Goal: Obtain resource: Download file/media

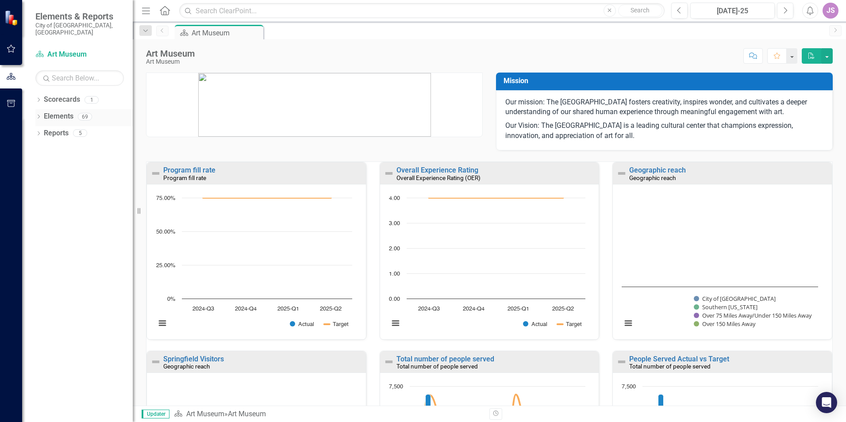
click at [40, 115] on icon "Dropdown" at bounding box center [38, 117] width 6 height 5
click at [72, 128] on link "Strategy Strategies" at bounding box center [57, 133] width 45 height 10
click at [33, 132] on icon "Dropdown" at bounding box center [30, 134] width 6 height 5
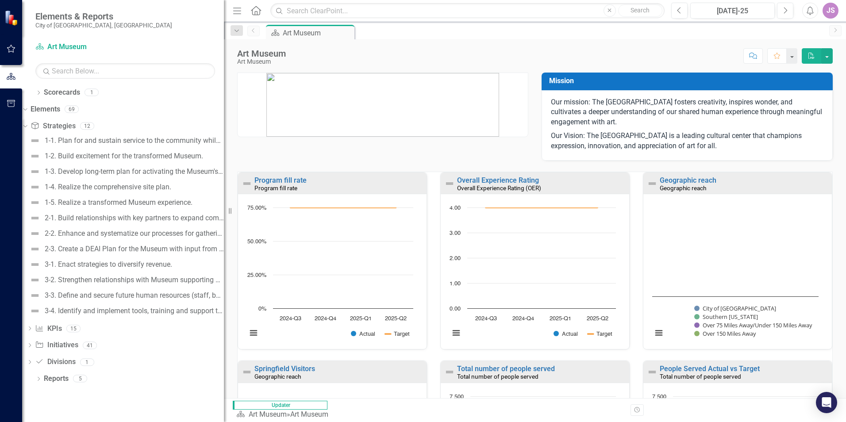
drag, startPoint x: 135, startPoint y: 118, endPoint x: 224, endPoint y: 119, distance: 88.9
click at [224, 119] on div "Resize" at bounding box center [227, 211] width 7 height 422
click at [42, 130] on div "Dropdown Strategy Strategies 12" at bounding box center [123, 127] width 202 height 17
click at [27, 126] on icon at bounding box center [25, 126] width 4 height 2
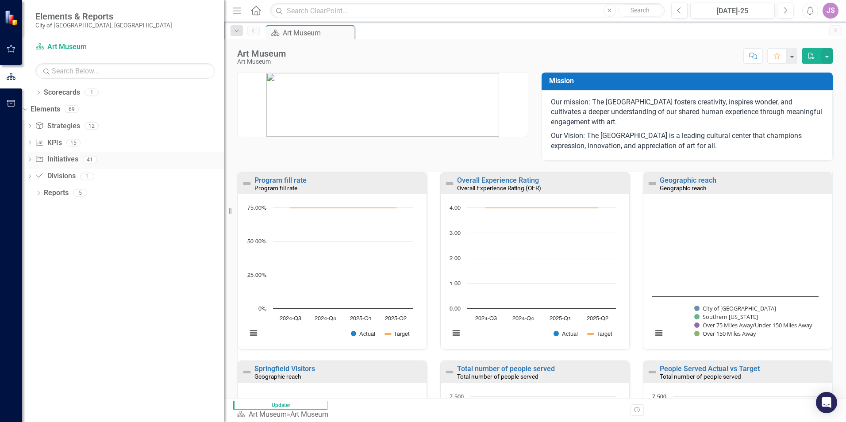
click at [45, 156] on div "Dropdown Initiative Initiatives 41" at bounding box center [125, 160] width 197 height 17
click at [33, 158] on icon "Dropdown" at bounding box center [30, 160] width 6 height 5
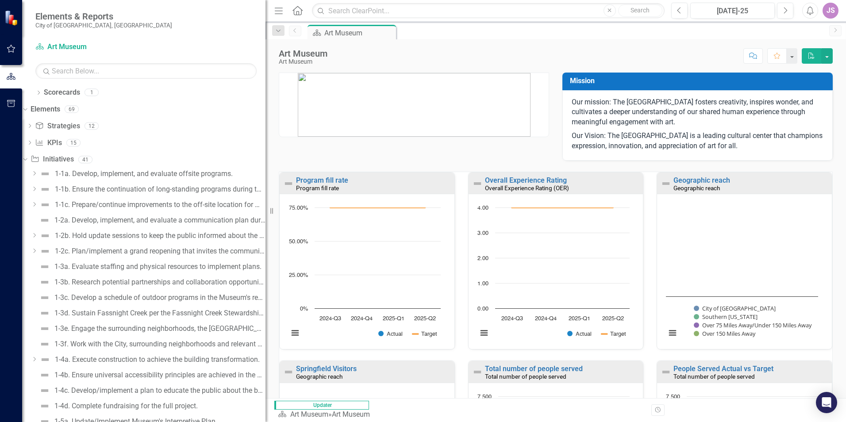
drag, startPoint x: 226, startPoint y: 165, endPoint x: 417, endPoint y: 164, distance: 191.5
click at [417, 164] on div "Elements & Reports [GEOGRAPHIC_DATA], [GEOGRAPHIC_DATA] Scorecard Art Museum Se…" at bounding box center [423, 211] width 846 height 422
click at [73, 159] on link "Initiative Initiatives" at bounding box center [52, 159] width 43 height 10
drag, startPoint x: 270, startPoint y: 71, endPoint x: 348, endPoint y: 71, distance: 78.7
click at [348, 71] on div "Elements & Reports [GEOGRAPHIC_DATA], [GEOGRAPHIC_DATA] Scorecard Art Museum Se…" at bounding box center [423, 211] width 846 height 422
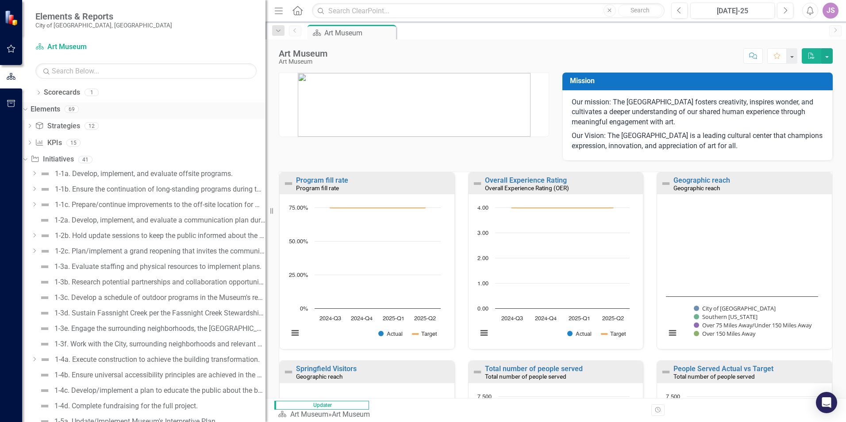
click at [49, 108] on link "Elements" at bounding box center [46, 109] width 30 height 10
click at [60, 109] on link "Elements" at bounding box center [46, 109] width 30 height 10
click at [57, 109] on link "Elements" at bounding box center [46, 109] width 30 height 10
click at [79, 107] on div "69" at bounding box center [72, 110] width 14 height 8
click at [27, 159] on icon "Dropdown" at bounding box center [24, 159] width 5 height 6
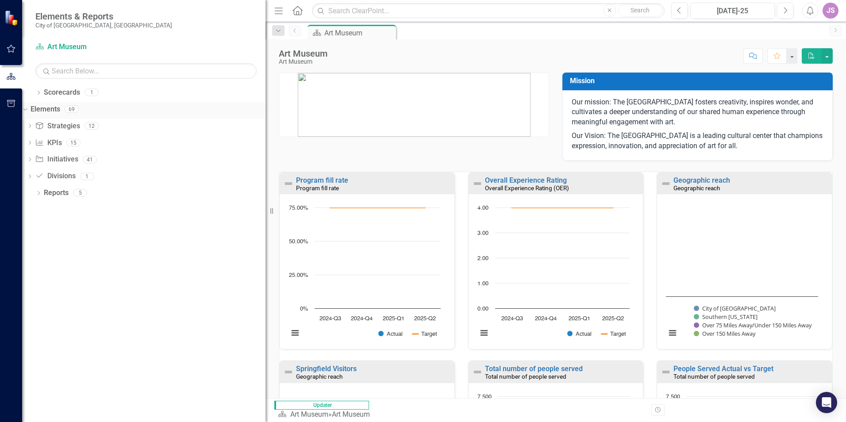
click at [60, 114] on div "Elements" at bounding box center [46, 109] width 30 height 15
click at [27, 110] on icon "Dropdown" at bounding box center [24, 109] width 5 height 6
click at [88, 114] on div "Elements 69" at bounding box center [155, 110] width 222 height 17
click at [100, 111] on div "Elements 69" at bounding box center [155, 110] width 222 height 17
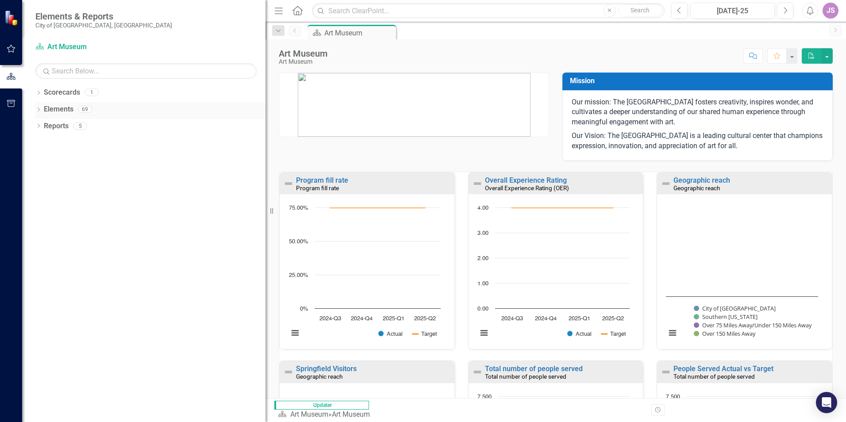
click at [81, 106] on div "69" at bounding box center [85, 110] width 14 height 8
click at [9, 77] on icon "button" at bounding box center [11, 77] width 10 height 8
click at [83, 106] on div "69" at bounding box center [85, 110] width 14 height 8
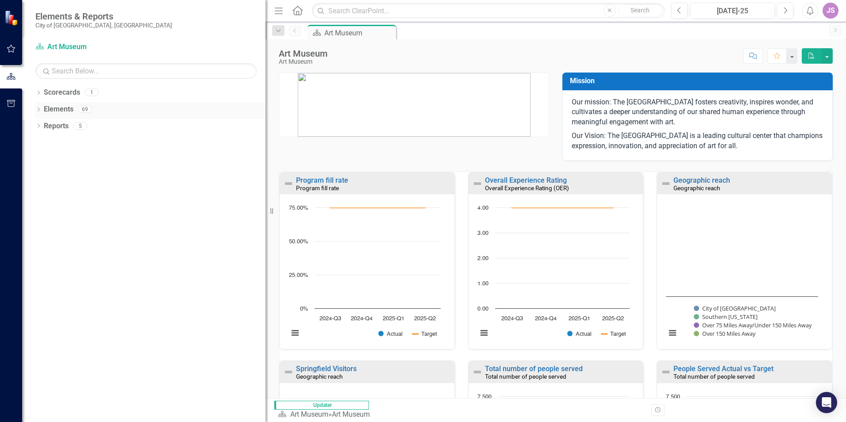
click at [39, 111] on icon "Dropdown" at bounding box center [38, 110] width 6 height 5
click at [33, 128] on icon "Dropdown" at bounding box center [30, 126] width 6 height 5
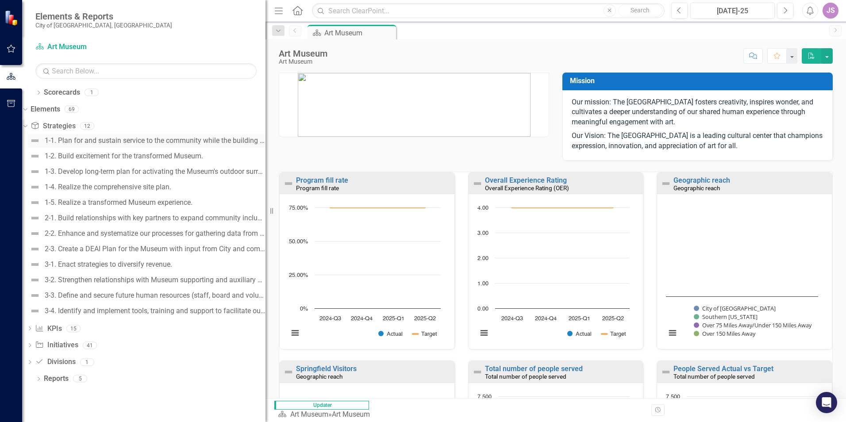
click at [147, 138] on div "1-1. Plan for and sustain service to the community while the building is under …" at bounding box center [155, 141] width 221 height 8
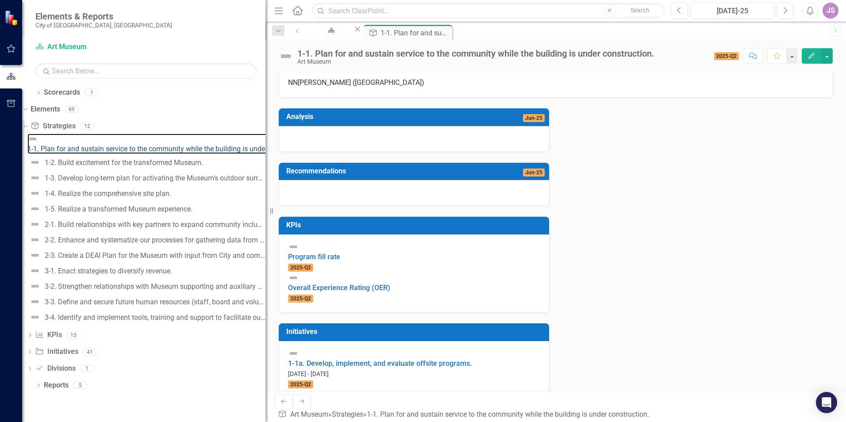
scroll to position [158, 0]
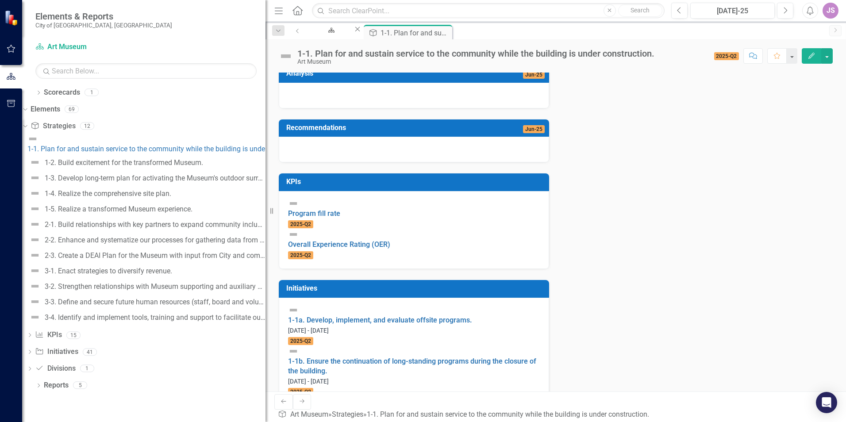
click at [356, 408] on link "1-1c. Prepare/continue improvements to the off-site location for Museum operati…" at bounding box center [405, 417] width 234 height 19
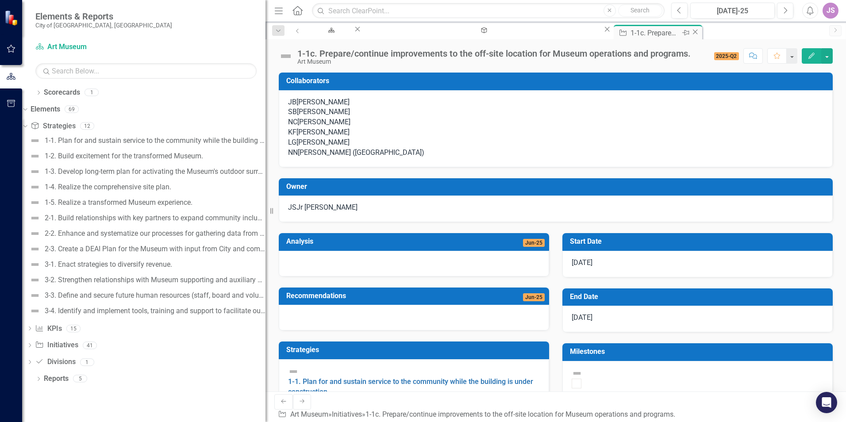
click at [681, 34] on icon "Pin" at bounding box center [684, 32] width 7 height 9
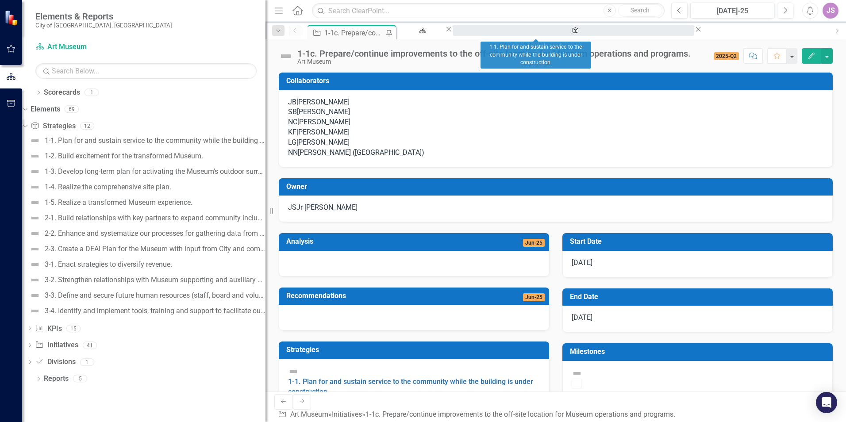
click at [531, 36] on div "1-1. Plan for and sustain service to the community while the building is under …" at bounding box center [573, 38] width 225 height 11
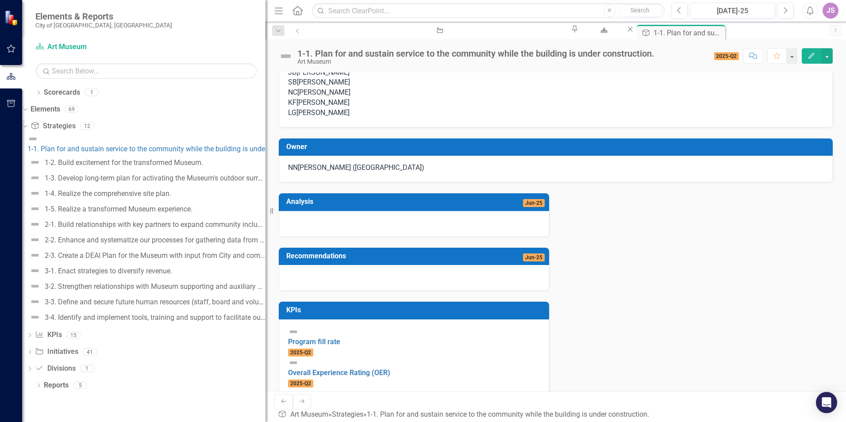
scroll to position [25, 0]
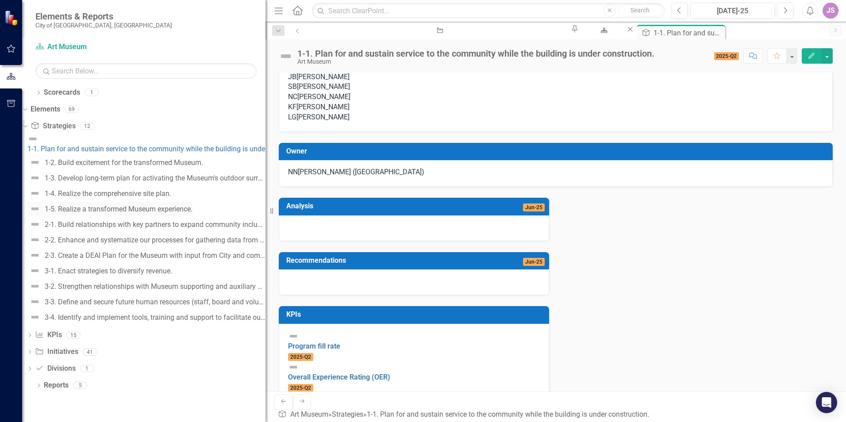
click at [134, 202] on link "1-5. Realize a transformed Museum experience." at bounding box center [109, 209] width 165 height 14
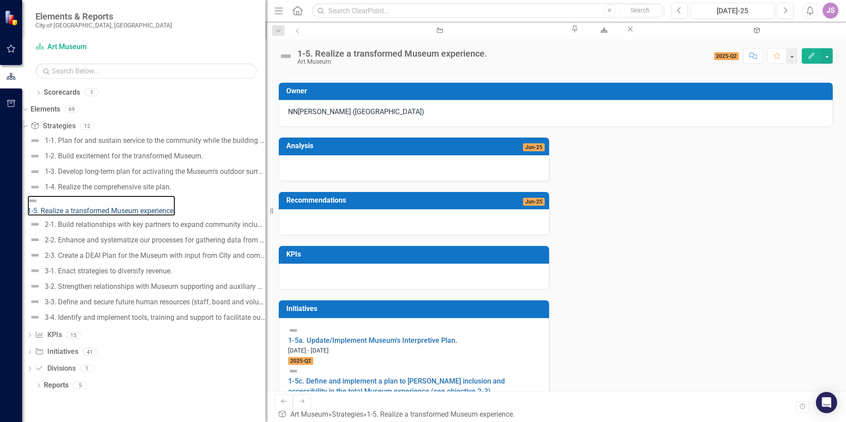
scroll to position [119, 0]
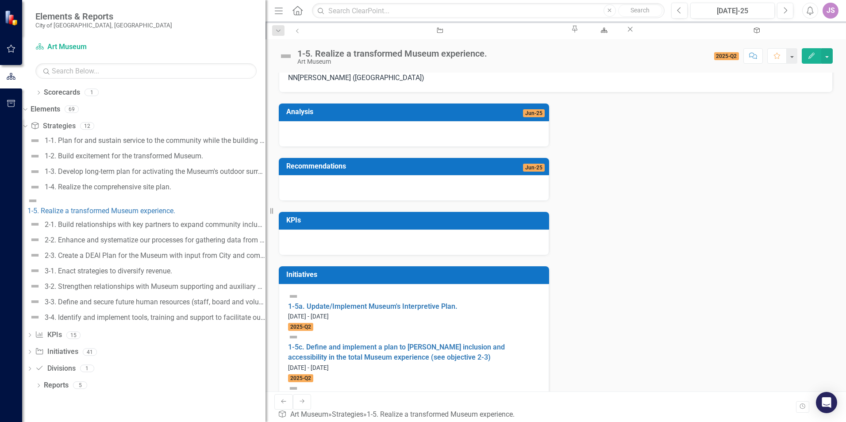
click at [369, 394] on link "1-5b. Develop program, exhibition, operational plans and resource requirements …" at bounding box center [412, 403] width 248 height 19
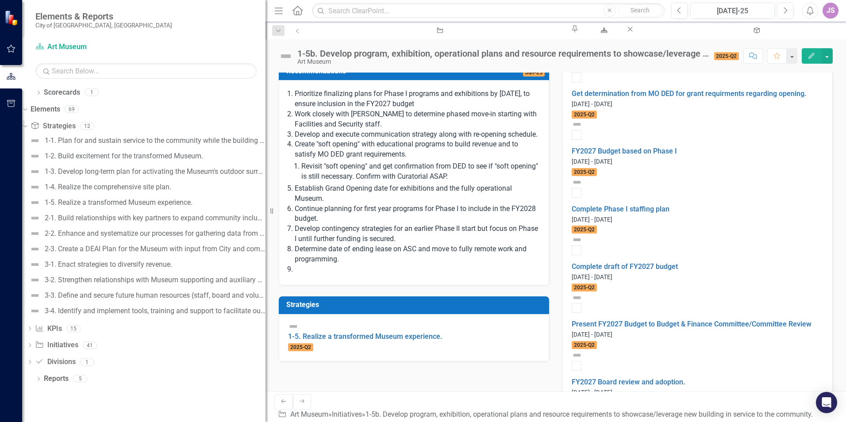
scroll to position [398, 0]
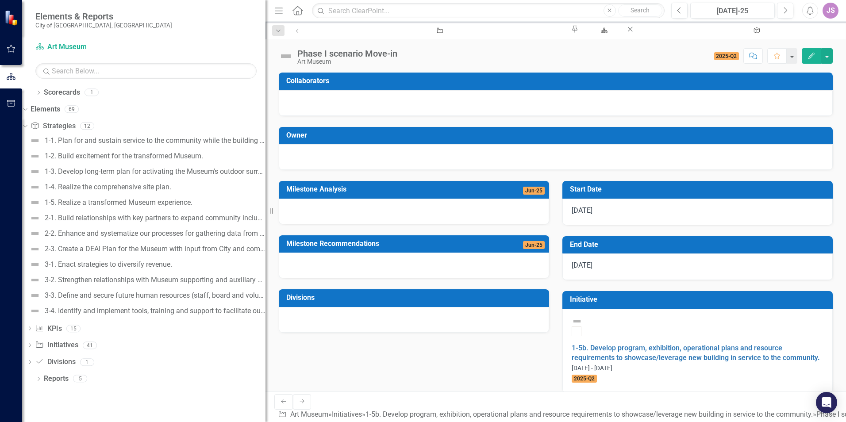
click at [169, 188] on div "1-4. Realize the comprehensive site plan." at bounding box center [108, 187] width 126 height 8
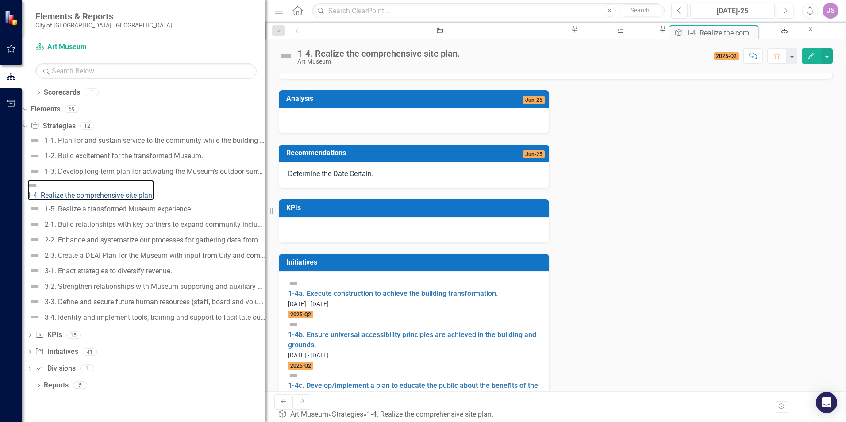
scroll to position [144, 0]
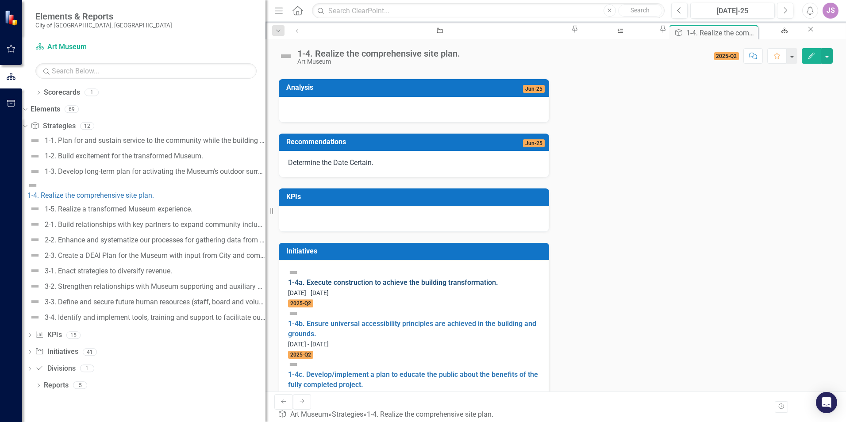
click at [384, 287] on link "1-4a. Execute construction to achieve the building transformation." at bounding box center [393, 282] width 210 height 8
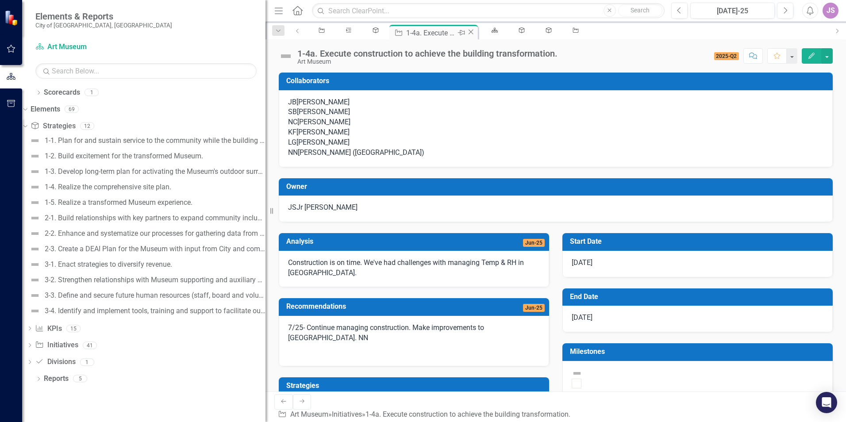
click at [457, 32] on icon "Pin" at bounding box center [460, 32] width 7 height 9
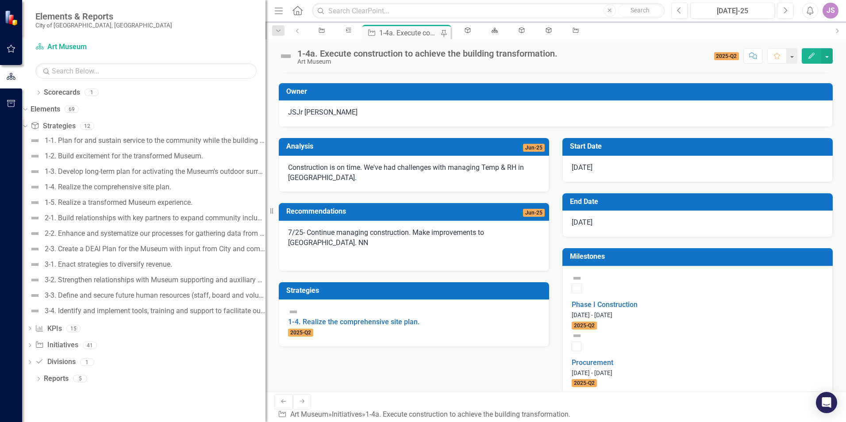
scroll to position [88, 0]
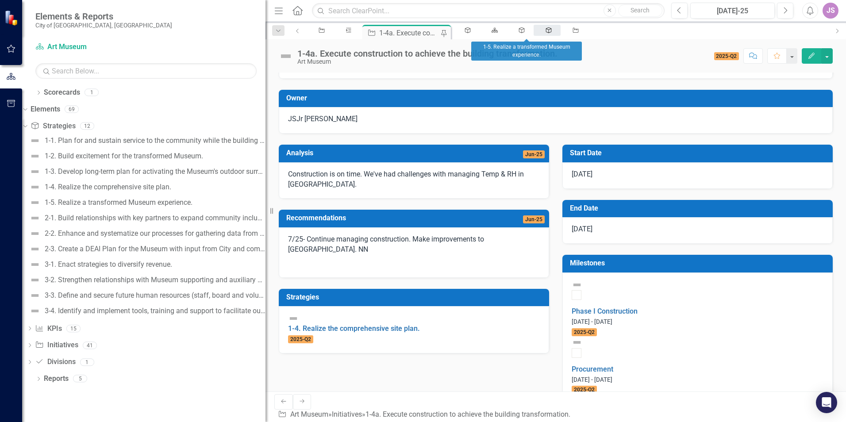
click at [546, 31] on icon at bounding box center [549, 30] width 6 height 6
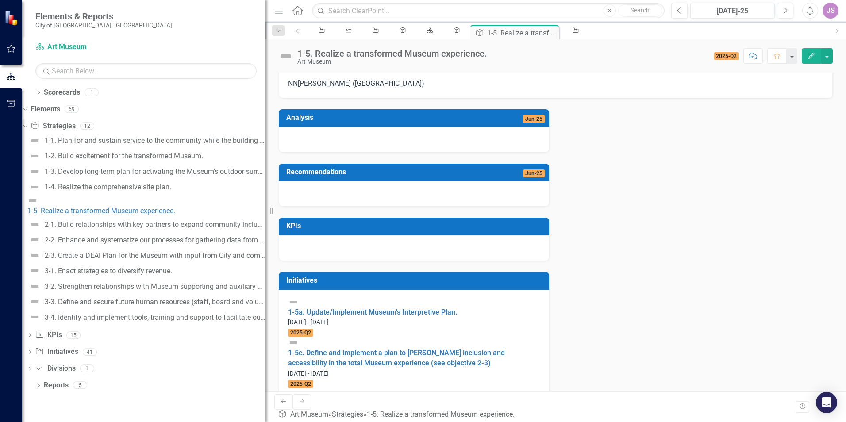
scroll to position [119, 0]
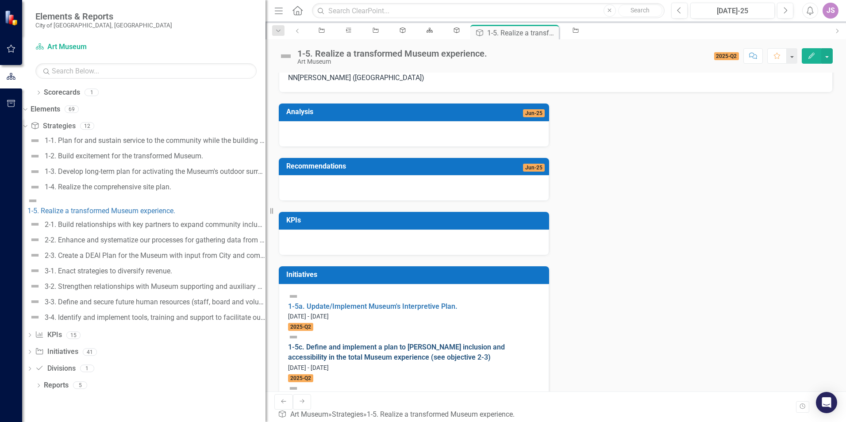
click at [379, 348] on link "1-5c. Define and implement a plan to [PERSON_NAME] inclusion and accessibility …" at bounding box center [396, 352] width 217 height 19
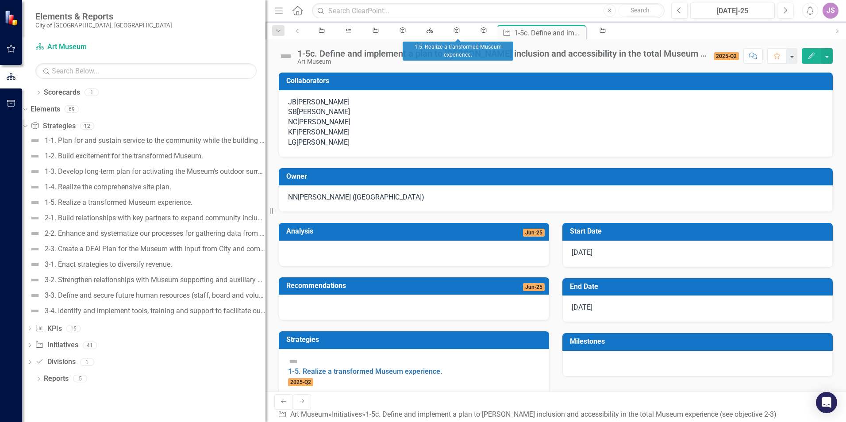
click at [468, 32] on div "Strategy" at bounding box center [481, 30] width 27 height 11
click at [480, 33] on icon "Strategy" at bounding box center [484, 30] width 8 height 6
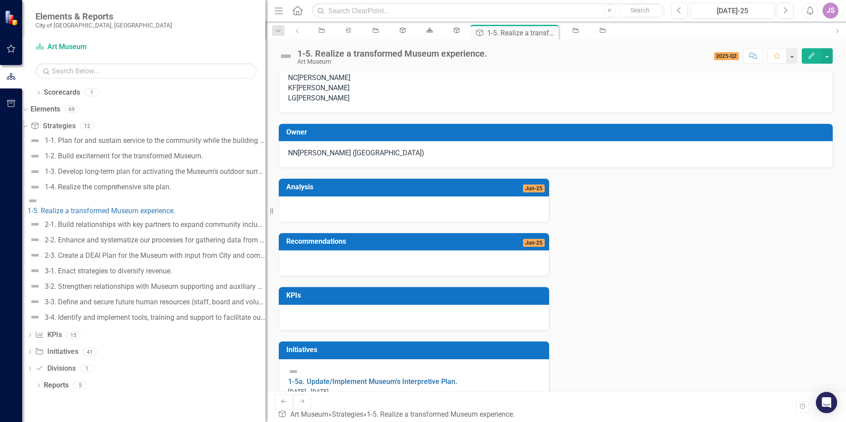
scroll to position [119, 0]
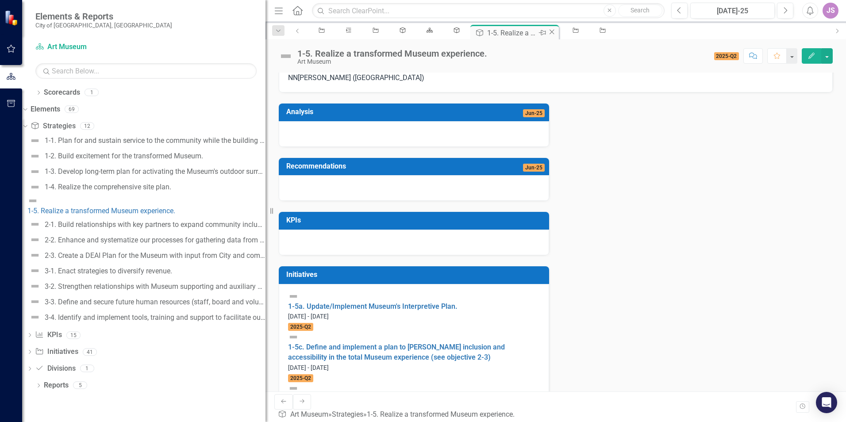
click at [547, 32] on icon "Close" at bounding box center [551, 31] width 9 height 7
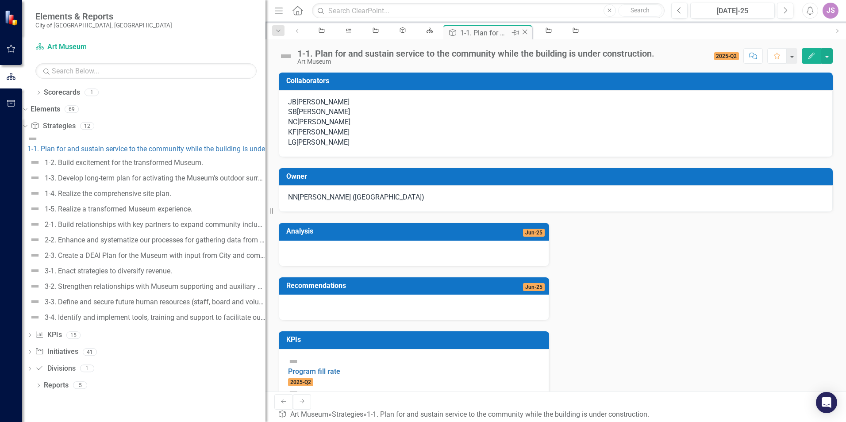
click at [520, 34] on icon "Close" at bounding box center [524, 31] width 9 height 7
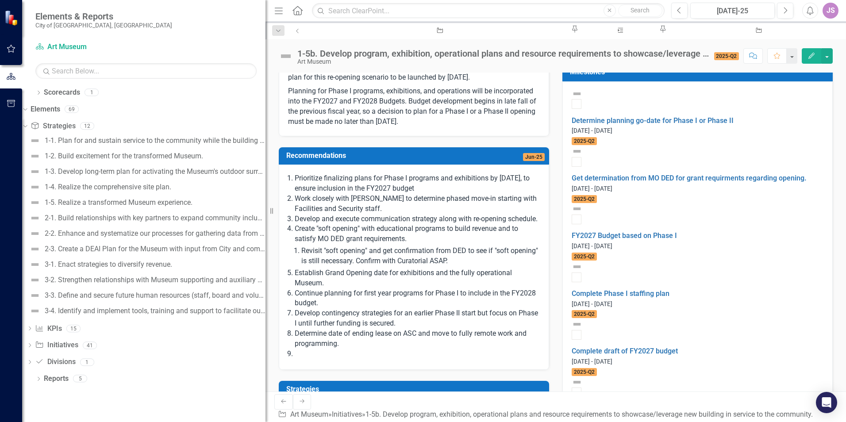
scroll to position [221, 0]
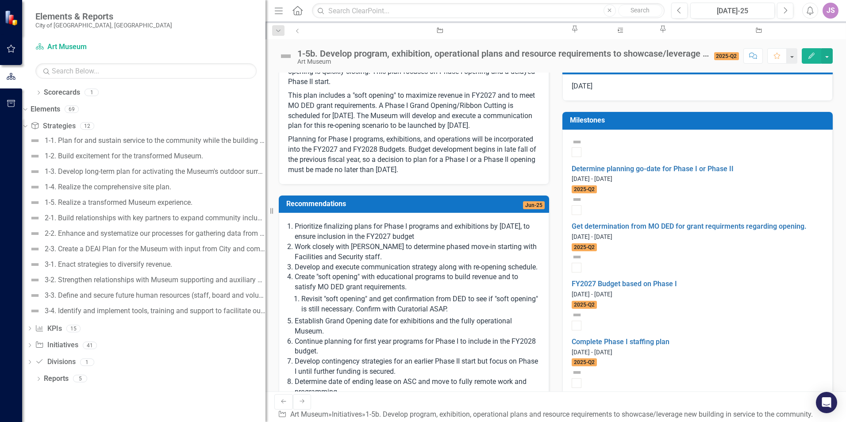
click at [749, 129] on td "Milestones" at bounding box center [699, 121] width 258 height 15
click at [775, 124] on h3 "Milestones" at bounding box center [699, 120] width 258 height 8
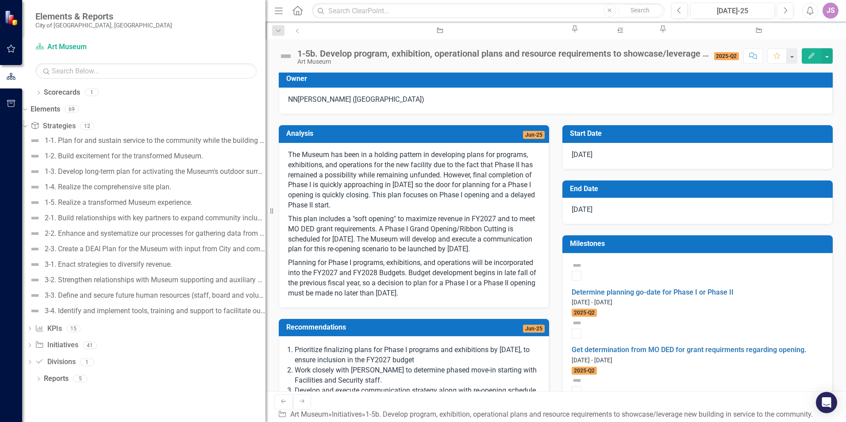
scroll to position [88, 0]
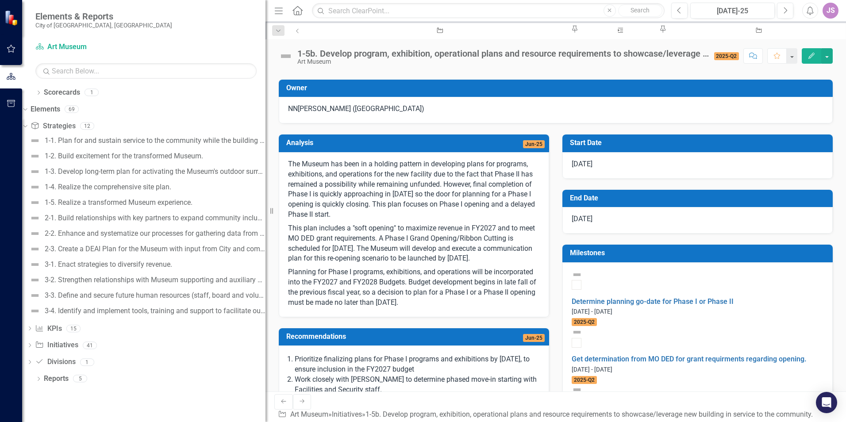
click at [440, 151] on td "Jun-25" at bounding box center [487, 144] width 115 height 15
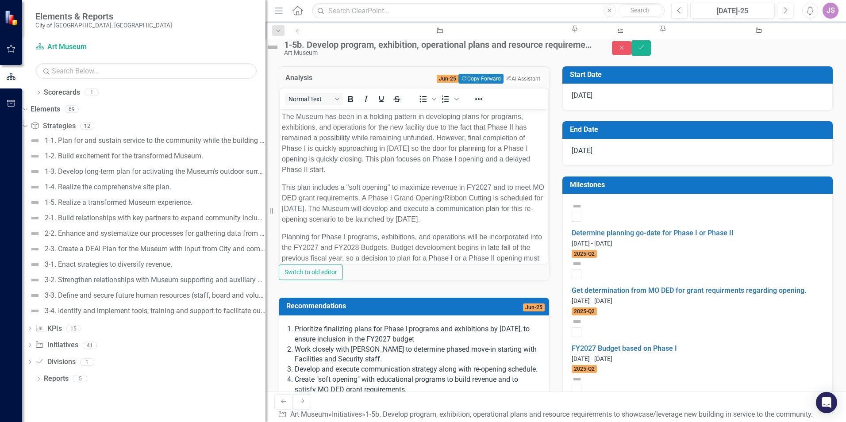
scroll to position [133, 0]
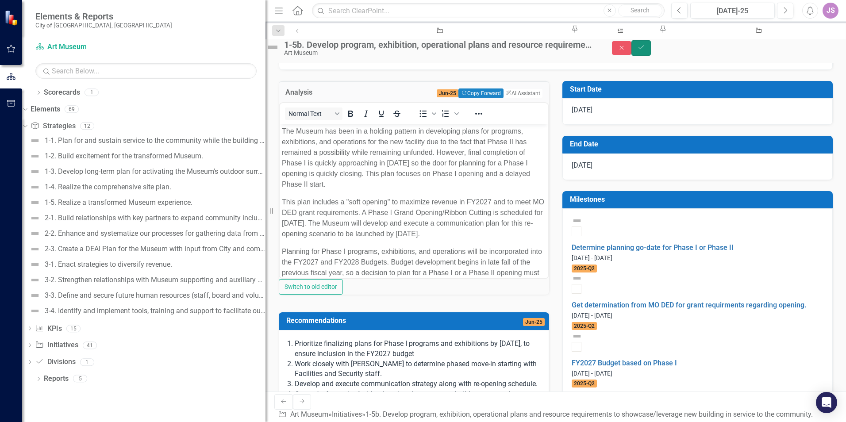
click at [645, 50] on icon "Save" at bounding box center [641, 47] width 8 height 6
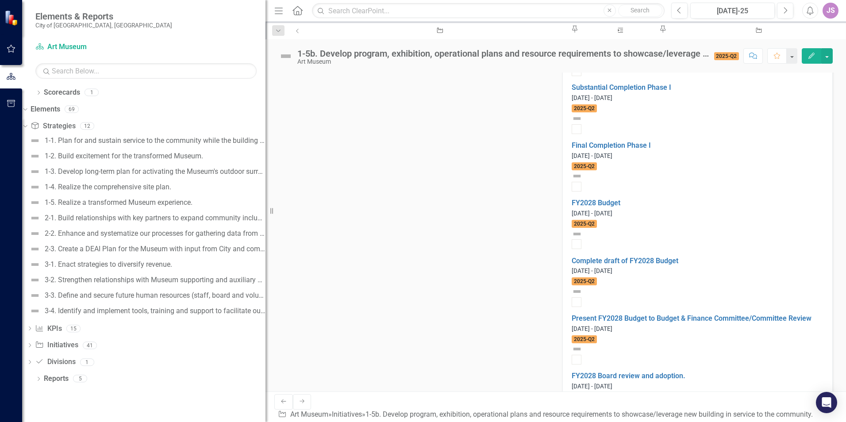
scroll to position [1061, 0]
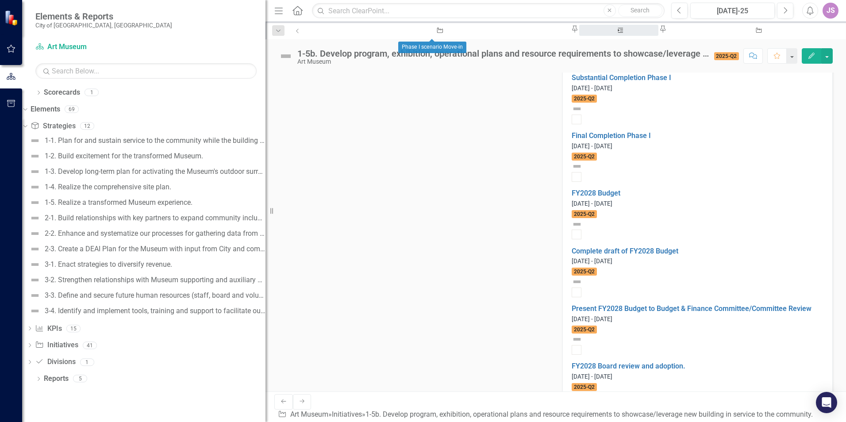
click at [587, 34] on div "Phase I scenario Move-in" at bounding box center [618, 38] width 63 height 11
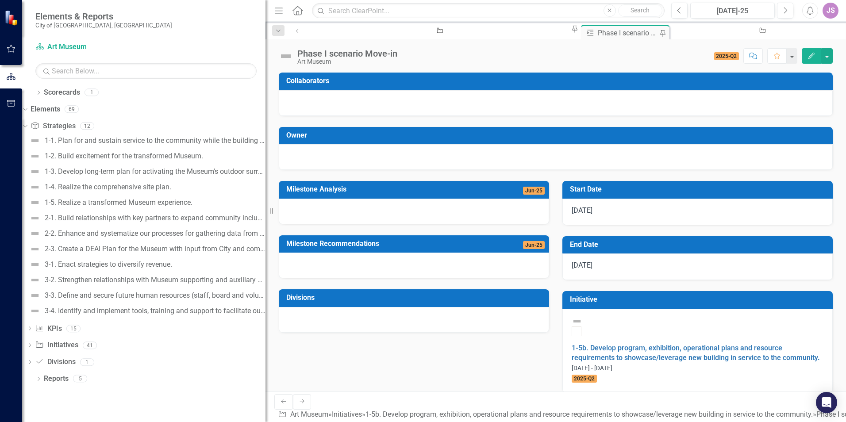
click at [370, 188] on h3 "Milestone Analysis" at bounding box center [381, 189] width 190 height 8
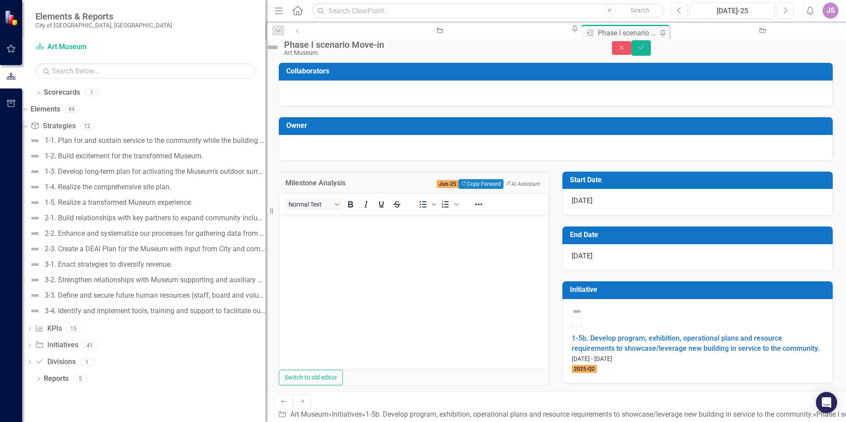
click at [394, 175] on div "Milestone Analysis Jun-25 Copy Forward Copy Forward ClearPoint AI AI Assistant …" at bounding box center [413, 277] width 283 height 232
click at [396, 173] on div "Milestone Analysis Jun-25 Copy Forward Copy Forward ClearPoint AI AI Assistant …" at bounding box center [413, 277] width 283 height 232
click at [651, 55] on button "Save" at bounding box center [640, 47] width 19 height 15
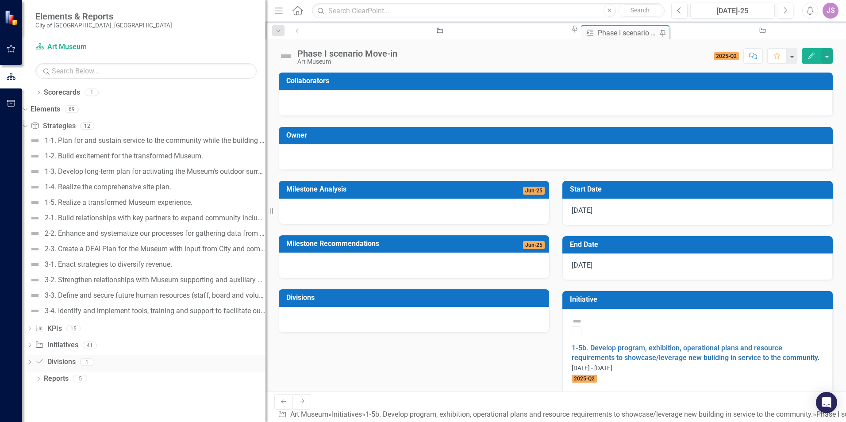
click at [59, 364] on link "Division Divisions" at bounding box center [55, 362] width 40 height 10
click at [33, 362] on icon "Dropdown" at bounding box center [30, 362] width 6 height 5
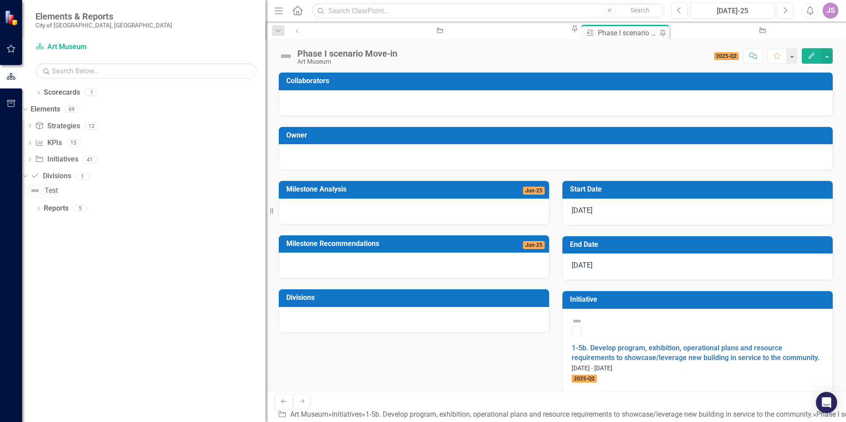
click at [58, 190] on div "Test" at bounding box center [51, 191] width 13 height 8
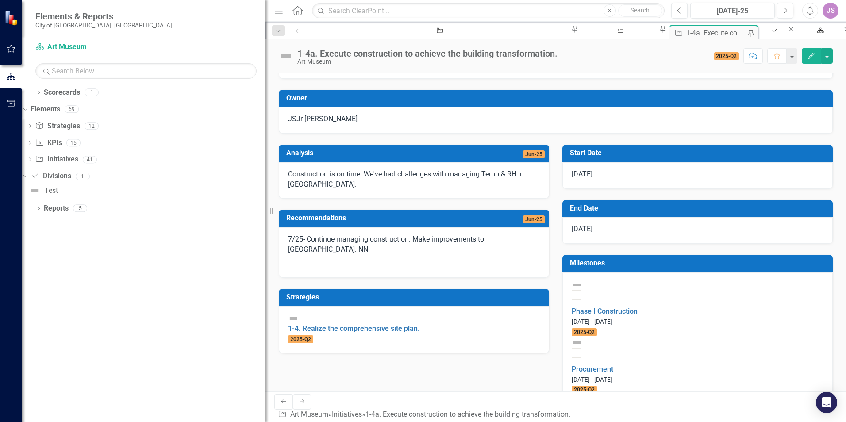
scroll to position [44, 0]
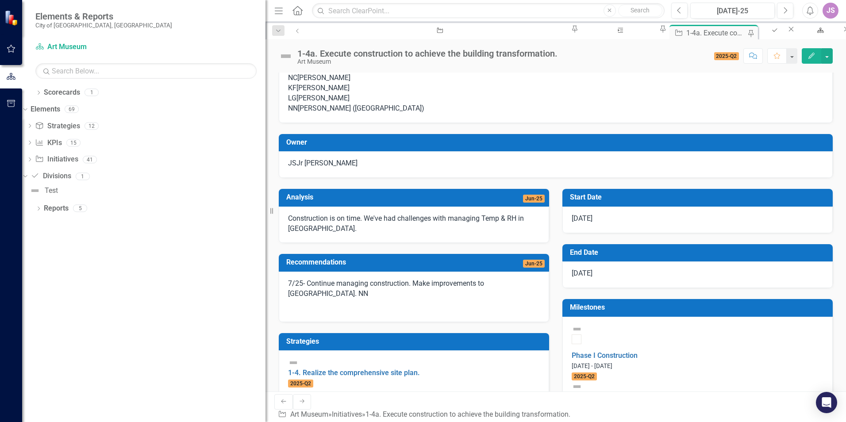
click at [676, 39] on div "1-4a. Execute construction to achieve the building transformation. Art Museum S…" at bounding box center [555, 52] width 580 height 27
click at [803, 34] on div "Art Museum" at bounding box center [818, 38] width 31 height 11
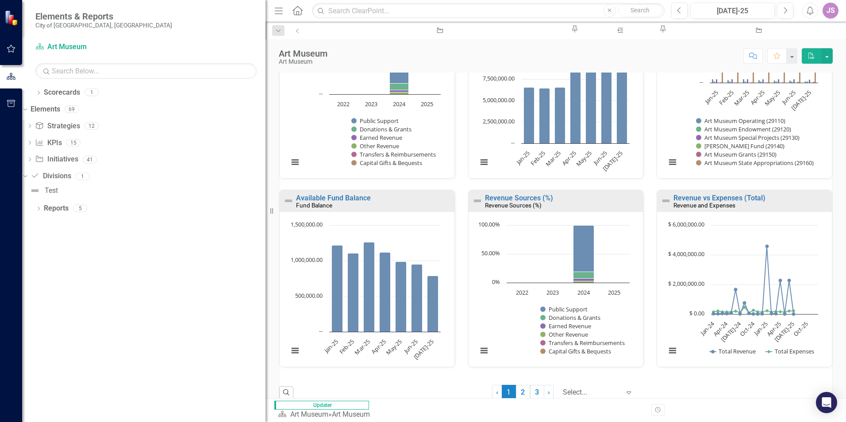
scroll to position [552, 0]
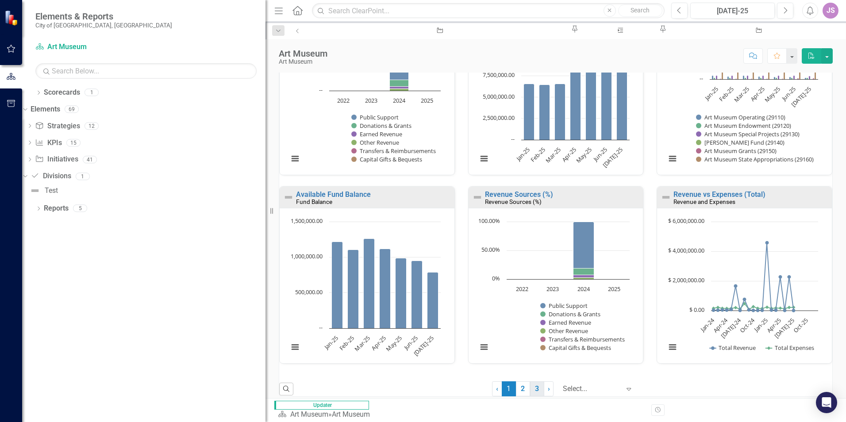
click at [530, 389] on link "3" at bounding box center [537, 388] width 14 height 15
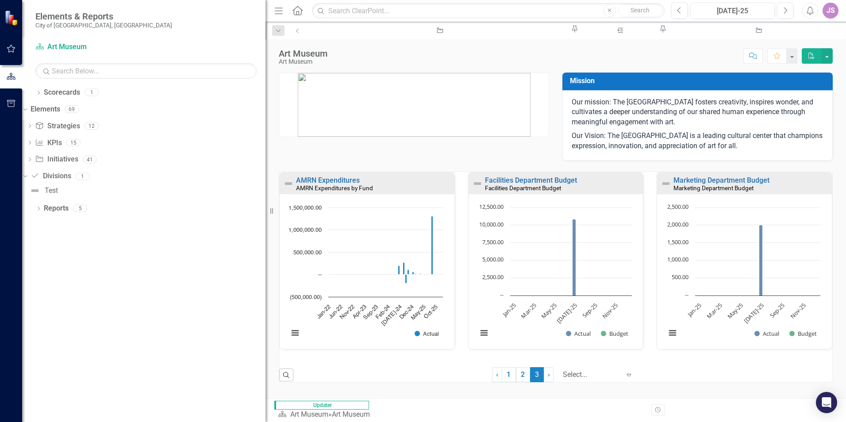
scroll to position [0, 0]
click at [514, 177] on link "Facilities Department Budget" at bounding box center [531, 180] width 92 height 8
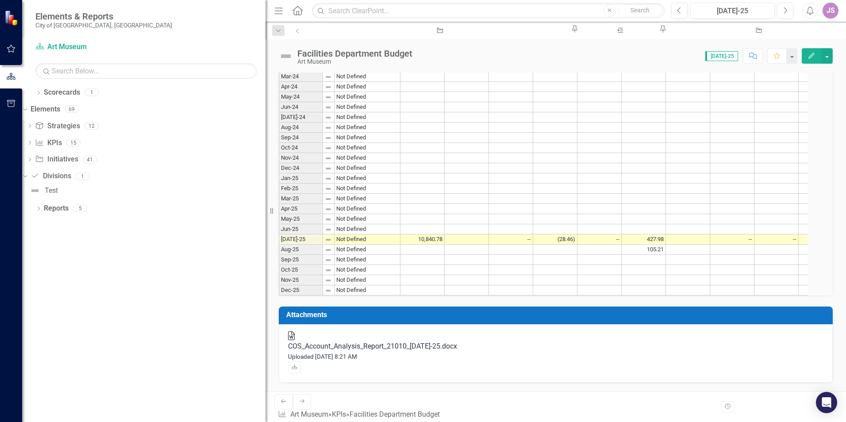
scroll to position [359, 0]
click at [424, 352] on div "COS_Account_Analysis_Report_21010_[DATE]-25.docx" at bounding box center [555, 346] width 535 height 10
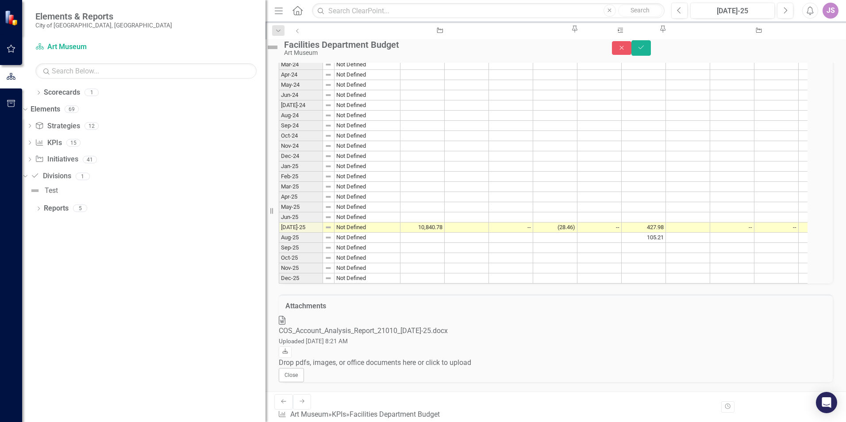
click at [288, 354] on icon "Download" at bounding box center [285, 351] width 7 height 5
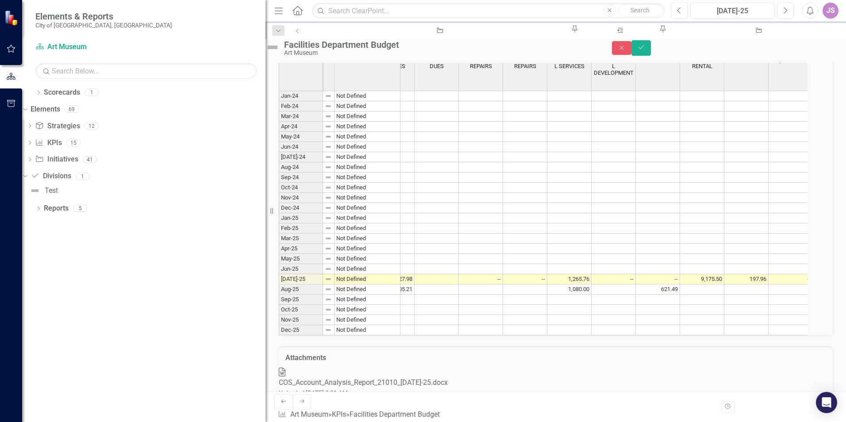
scroll to position [0, 256]
click at [784, 45] on h3 "KPI Data" at bounding box center [556, 41] width 554 height 8
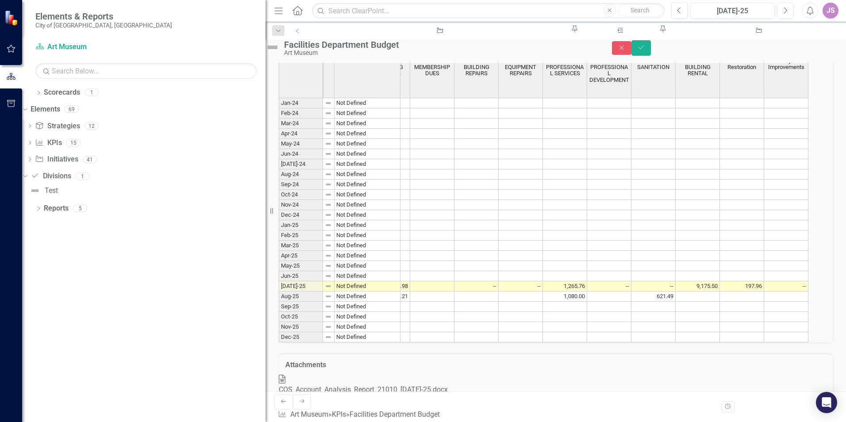
scroll to position [0, 256]
click at [789, 50] on h3 "KPI Data" at bounding box center [555, 46] width 540 height 8
click at [645, 50] on icon "Save" at bounding box center [641, 47] width 8 height 6
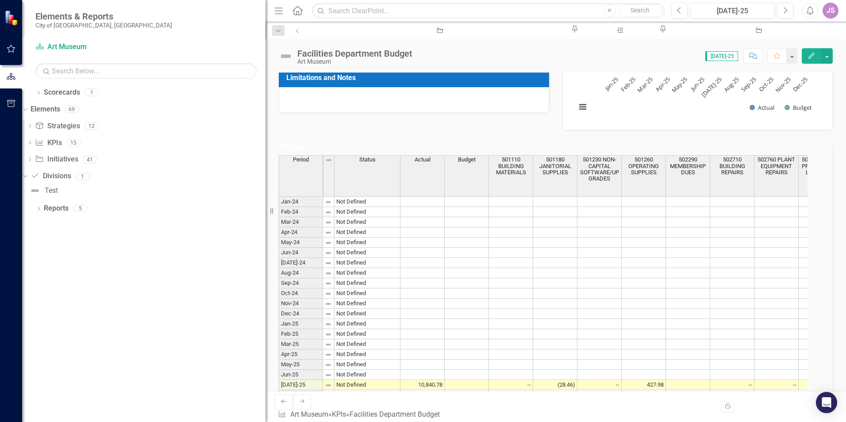
scroll to position [177, 0]
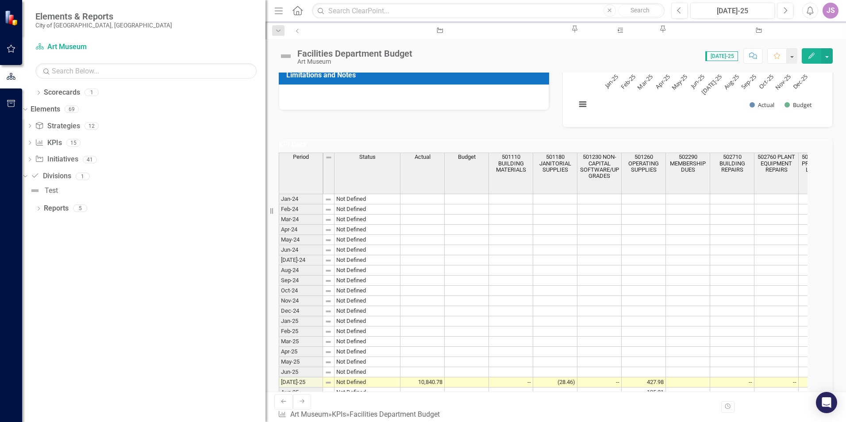
click at [774, 149] on h3 "KPI Data" at bounding box center [556, 145] width 554 height 8
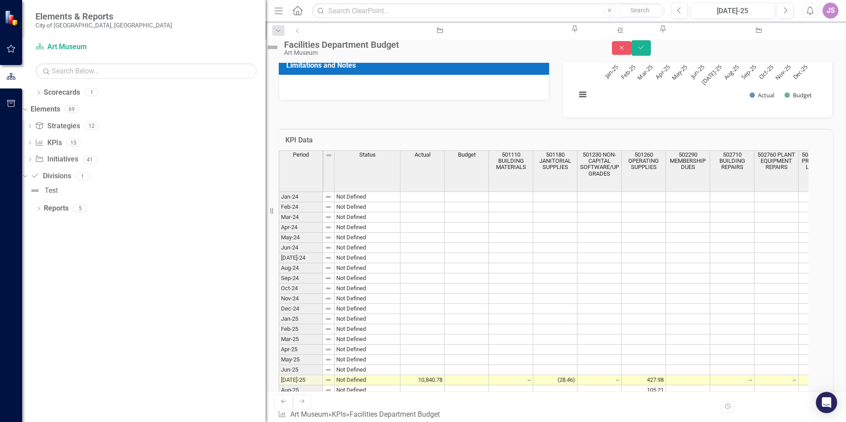
click at [774, 144] on h3 "KPI Data" at bounding box center [555, 140] width 540 height 8
click at [645, 50] on icon "Save" at bounding box center [641, 47] width 8 height 6
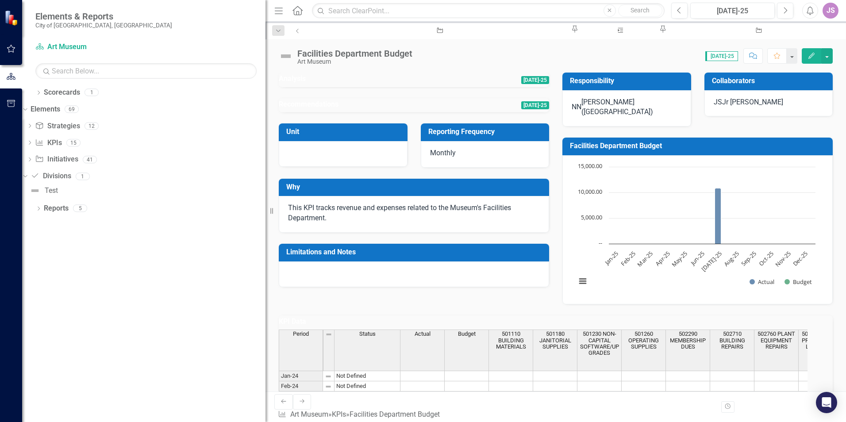
click at [820, 53] on button "Edit" at bounding box center [810, 55] width 19 height 15
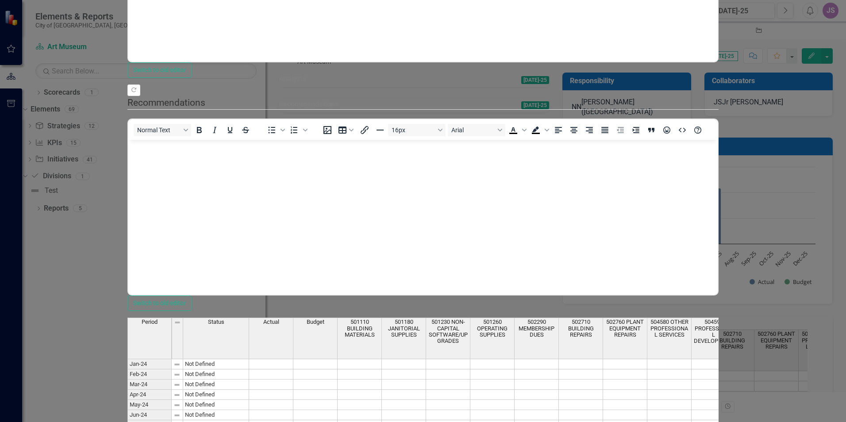
scroll to position [0, 0]
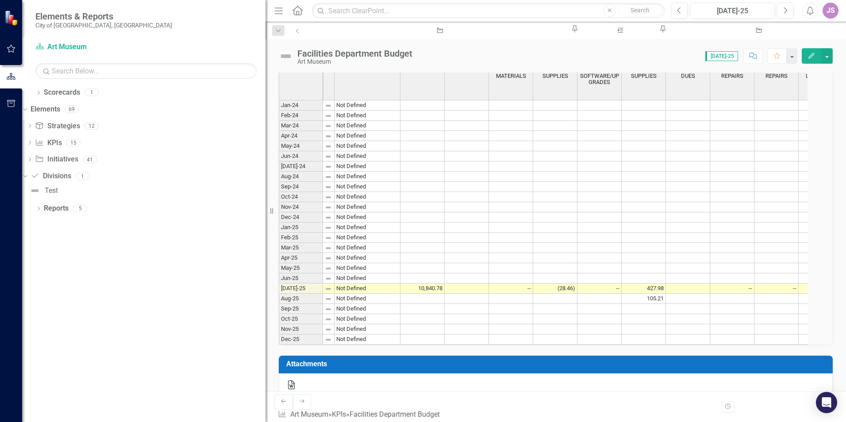
scroll to position [359, 0]
